Goal: Register for event/course

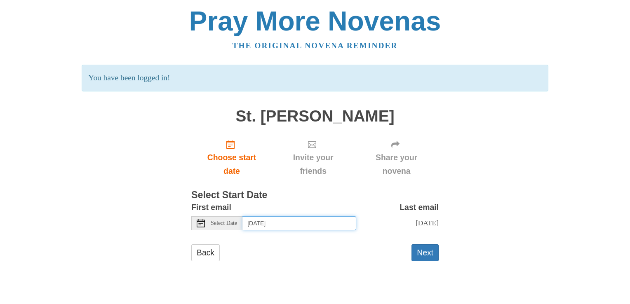
click at [292, 223] on input "[DATE]" at bounding box center [299, 223] width 114 height 14
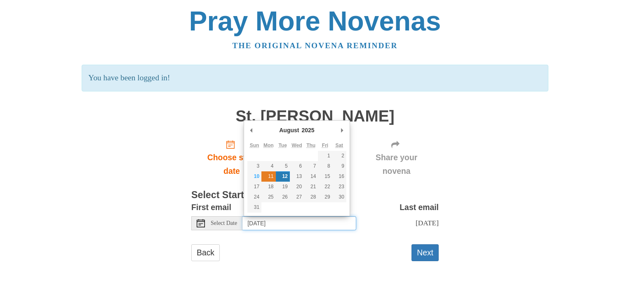
type input "[DATE]"
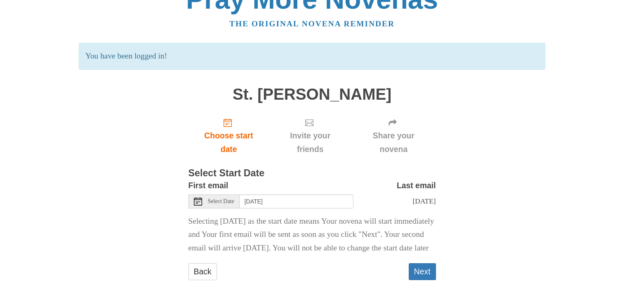
scroll to position [42, 0]
click at [421, 272] on button "Next" at bounding box center [421, 271] width 27 height 17
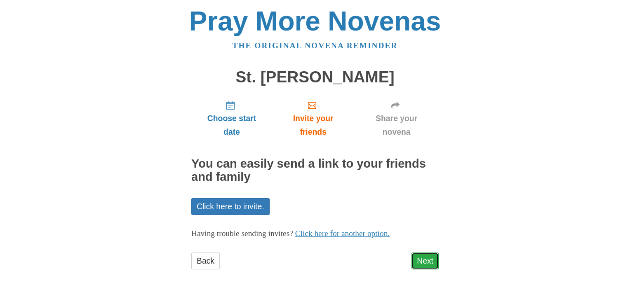
click at [425, 260] on link "Next" at bounding box center [424, 261] width 27 height 17
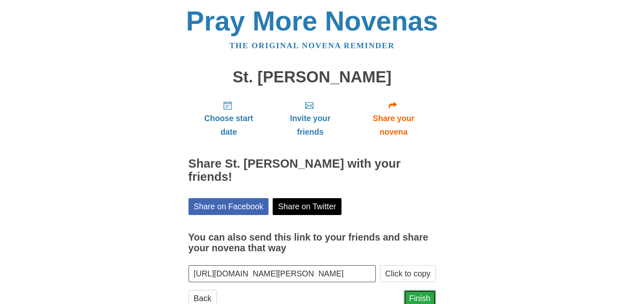
click at [416, 290] on link "Finish" at bounding box center [419, 298] width 32 height 17
